Goal: Navigation & Orientation: Find specific page/section

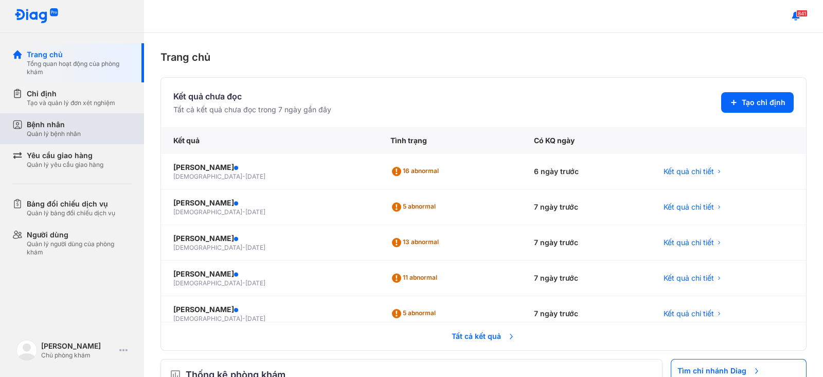
click at [57, 142] on div "Bệnh nhân Quản lý bệnh nhân" at bounding box center [78, 128] width 132 height 31
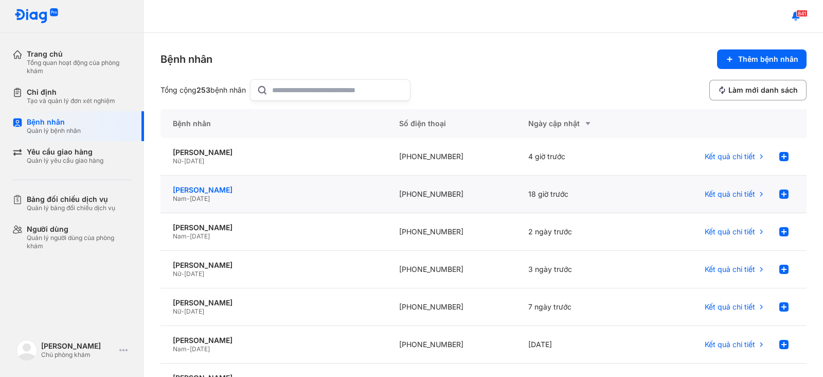
click at [236, 186] on div "[PERSON_NAME]" at bounding box center [274, 189] width 202 height 9
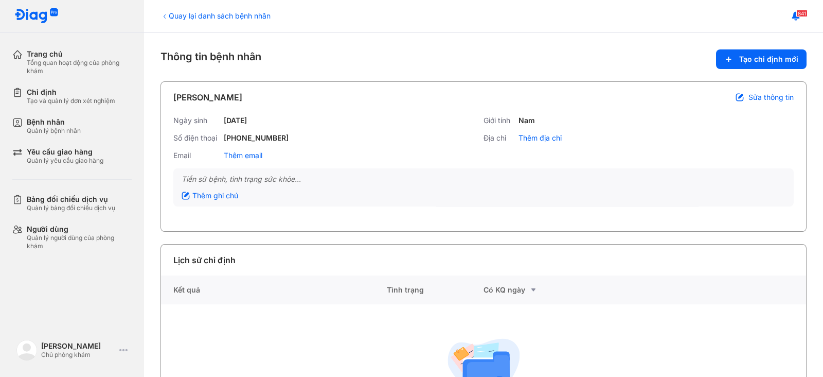
click at [182, 11] on div "Quay lại danh sách bệnh nhân" at bounding box center [216, 15] width 110 height 11
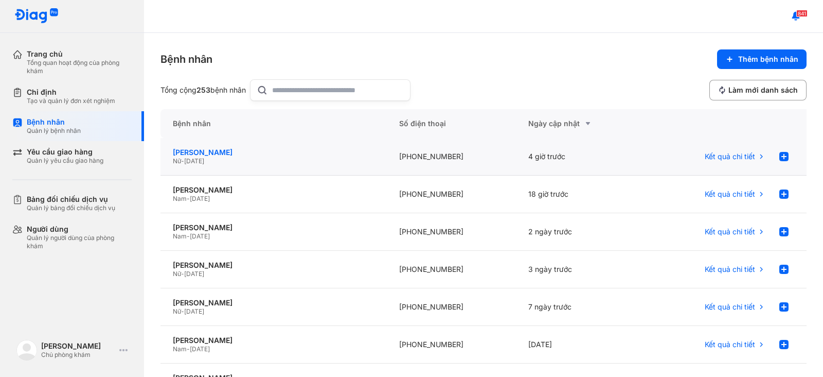
click at [231, 148] on div "[PERSON_NAME]" at bounding box center [274, 152] width 202 height 9
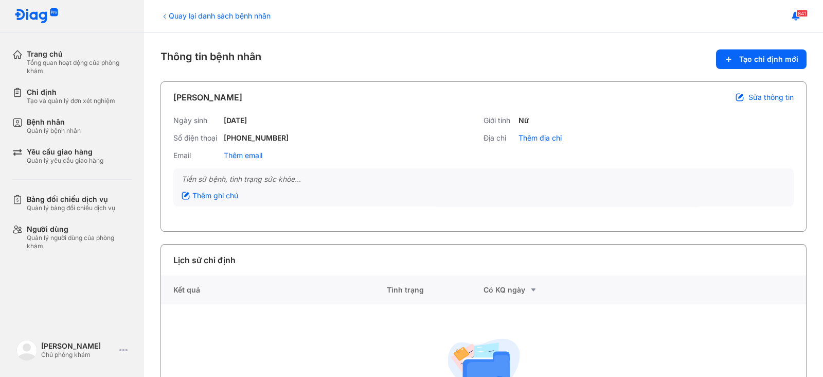
click at [214, 19] on div "Quay lại danh sách bệnh nhân" at bounding box center [216, 15] width 110 height 11
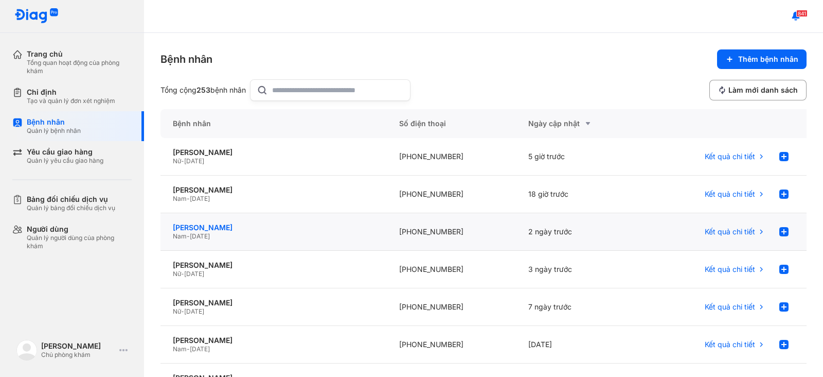
click at [234, 225] on div "[PERSON_NAME]" at bounding box center [274, 227] width 202 height 9
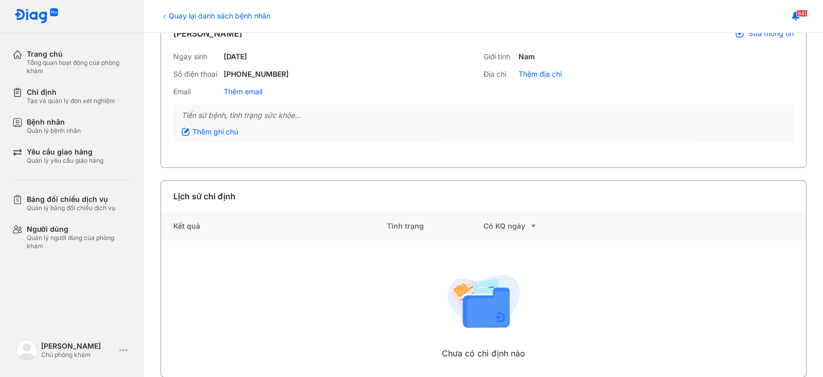
scroll to position [80, 0]
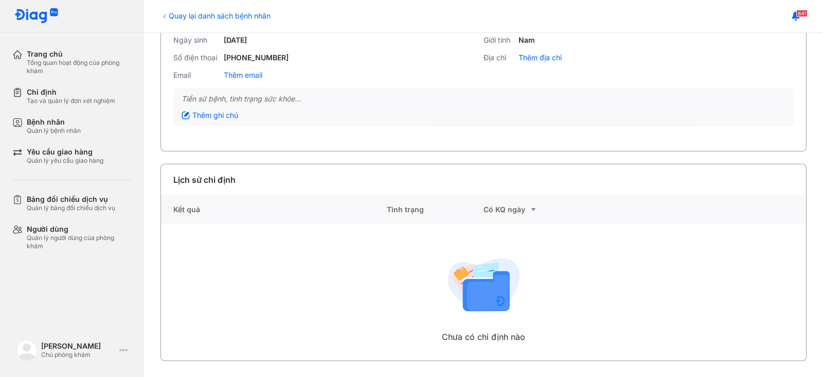
click at [299, 218] on div "Kết quả" at bounding box center [274, 209] width 226 height 29
click at [207, 13] on div "Quay lại danh sách bệnh nhân" at bounding box center [216, 15] width 110 height 11
